Goal: Task Accomplishment & Management: Use online tool/utility

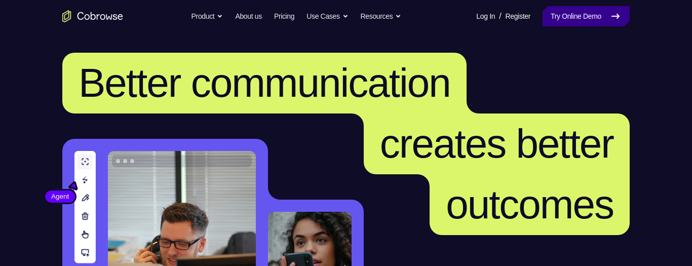
click at [587, 13] on link "Try Online Demo" at bounding box center [586, 16] width 87 height 20
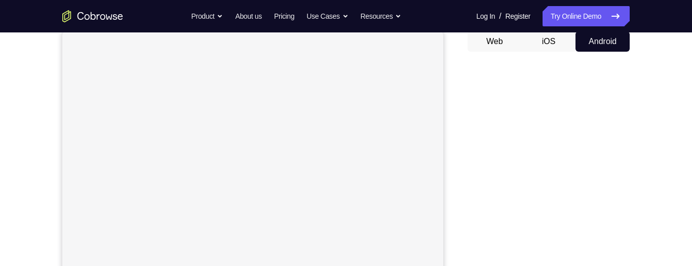
scroll to position [100, 0]
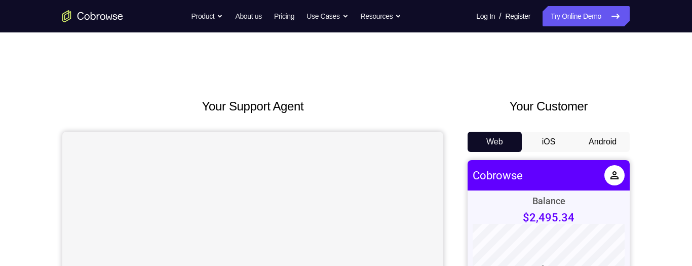
click at [591, 145] on button "Android" at bounding box center [603, 142] width 54 height 20
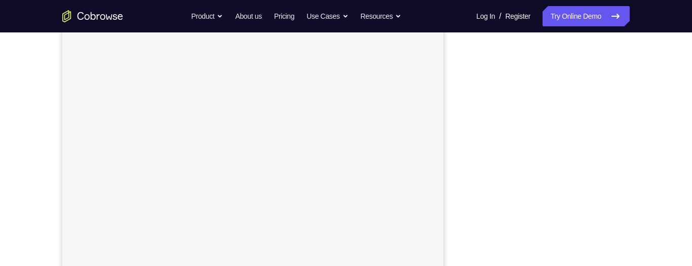
scroll to position [186, 0]
click at [627, 160] on div at bounding box center [549, 143] width 162 height 312
click at [644, 143] on div "Your Support Agent Your Customer Web iOS Android Next Steps We’d be happy to gi…" at bounding box center [346, 200] width 649 height 669
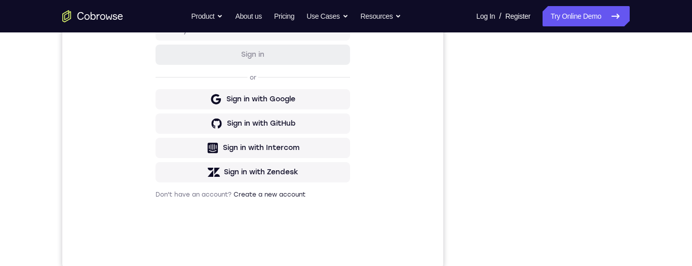
scroll to position [211, 0]
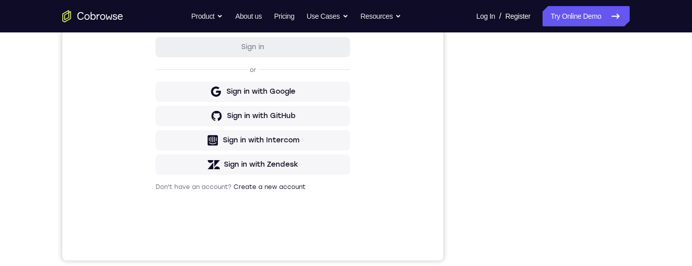
click at [653, 160] on div "Your Support Agent Your Customer Web iOS Android Next Steps We’d be happy to gi…" at bounding box center [346, 156] width 649 height 669
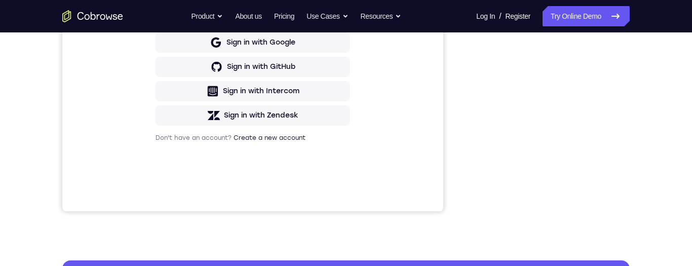
click at [632, 171] on div "Your Support Agent Your Customer Web iOS Android Next Steps We’d be happy to gi…" at bounding box center [346, 106] width 649 height 669
click at [626, 161] on div at bounding box center [549, 56] width 162 height 312
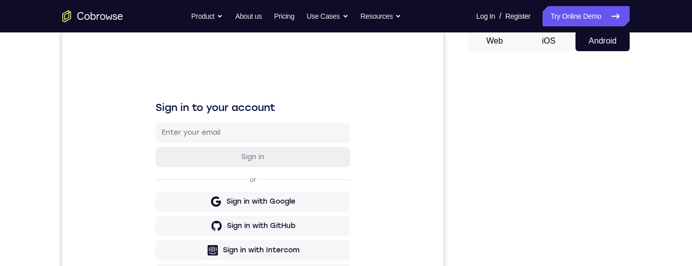
scroll to position [0, 0]
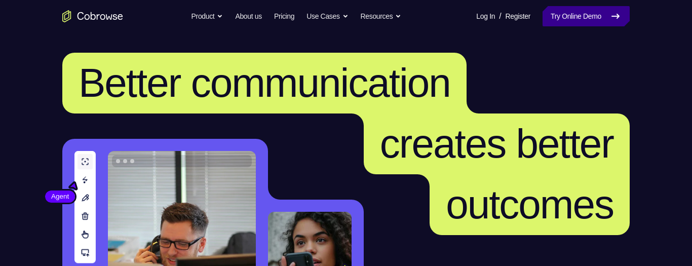
click at [604, 20] on link "Try Online Demo" at bounding box center [586, 16] width 87 height 20
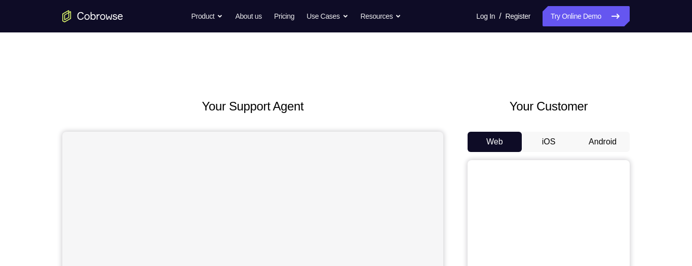
click at [593, 138] on button "Android" at bounding box center [603, 142] width 54 height 20
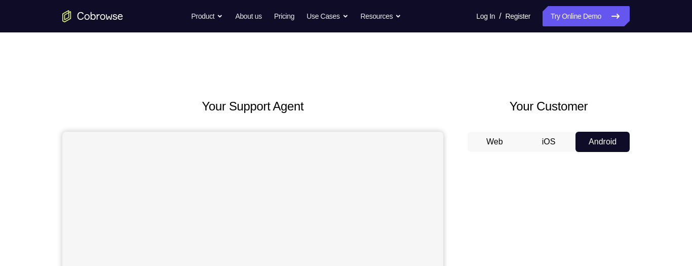
click at [598, 152] on button "Android" at bounding box center [603, 142] width 54 height 20
click at [600, 142] on button "Android" at bounding box center [603, 142] width 54 height 20
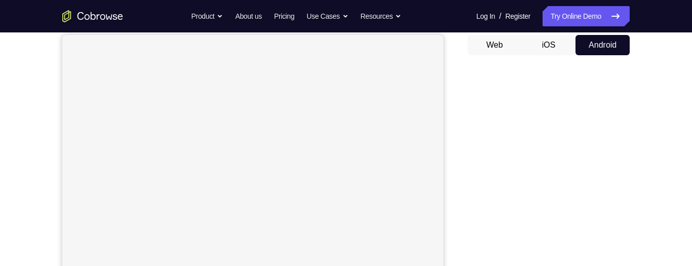
scroll to position [97, 0]
